Goal: Task Accomplishment & Management: Use online tool/utility

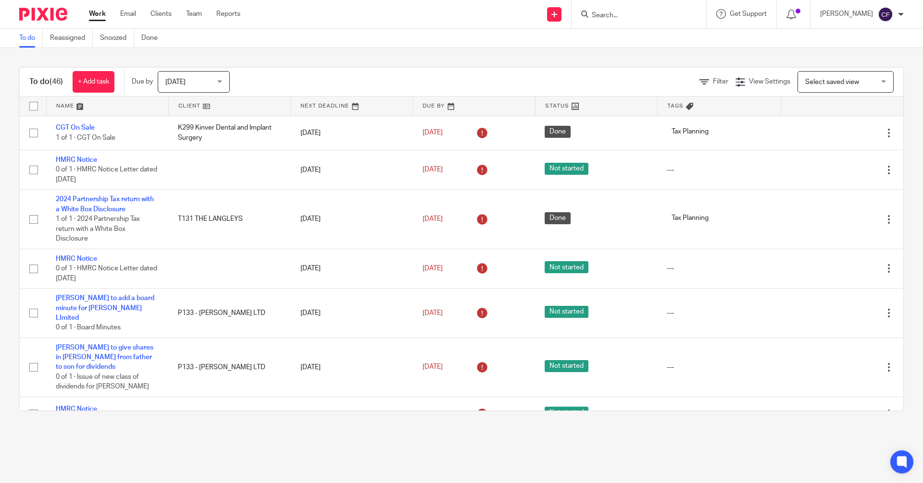
click at [616, 15] on input "Search" at bounding box center [634, 16] width 87 height 9
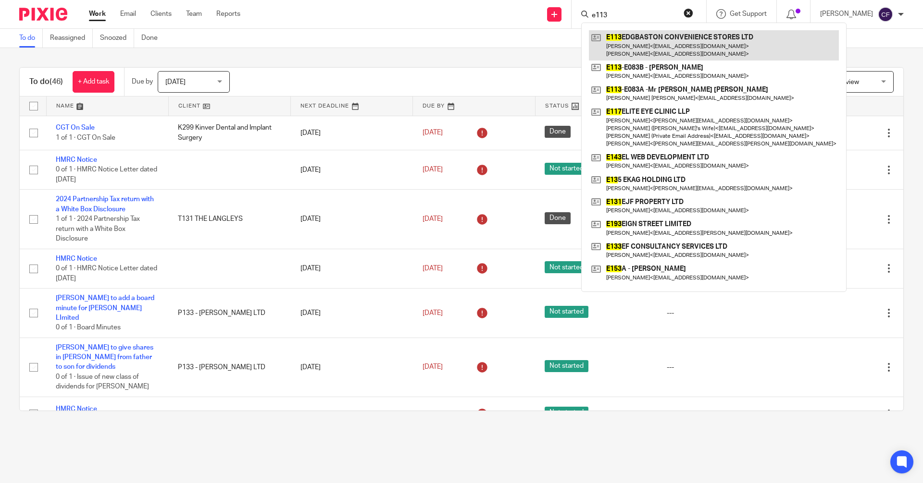
type input "e113"
click at [651, 53] on link at bounding box center [714, 45] width 250 height 30
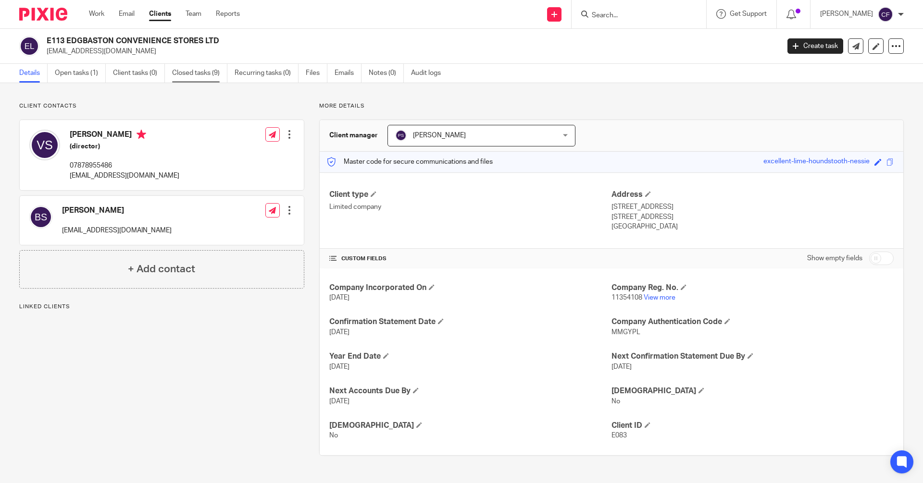
click at [194, 74] on link "Closed tasks (9)" at bounding box center [199, 73] width 55 height 19
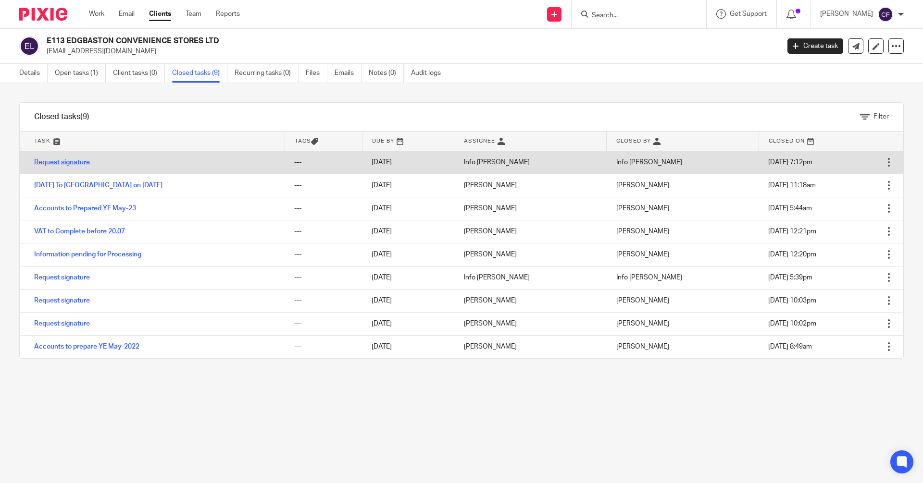
click at [75, 163] on link "Request signature" at bounding box center [62, 162] width 56 height 7
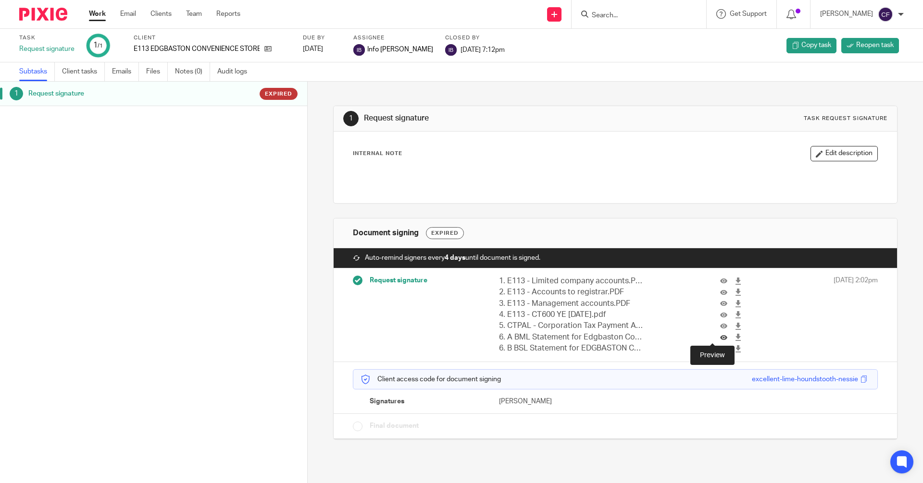
click at [720, 335] on icon at bounding box center [723, 337] width 7 height 7
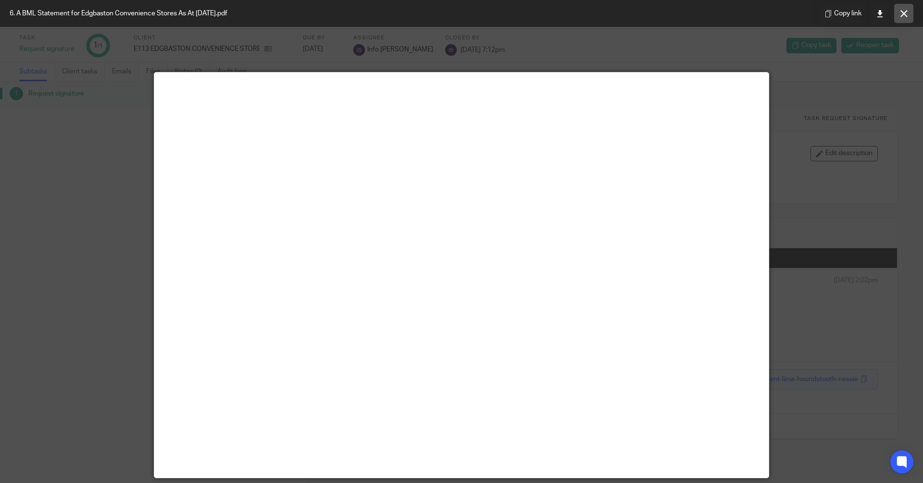
click at [902, 13] on icon at bounding box center [903, 13] width 7 height 7
